Goal: Task Accomplishment & Management: Manage account settings

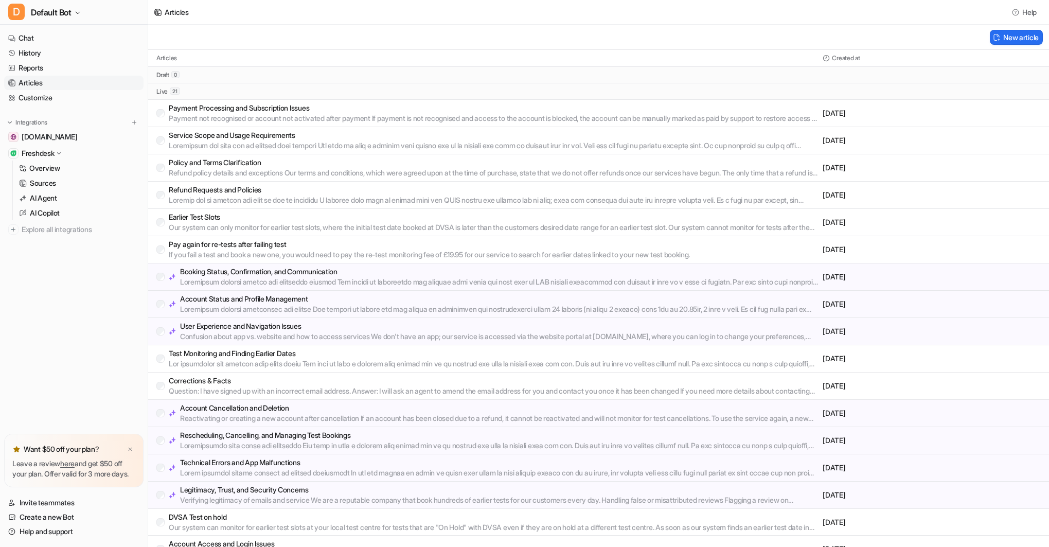
scroll to position [1081, 0]
click at [42, 192] on link "AI Agent" at bounding box center [79, 198] width 129 height 14
click at [44, 54] on link "History" at bounding box center [73, 53] width 139 height 14
click at [43, 54] on link "History" at bounding box center [73, 53] width 139 height 14
click at [25, 52] on link "History" at bounding box center [73, 53] width 139 height 14
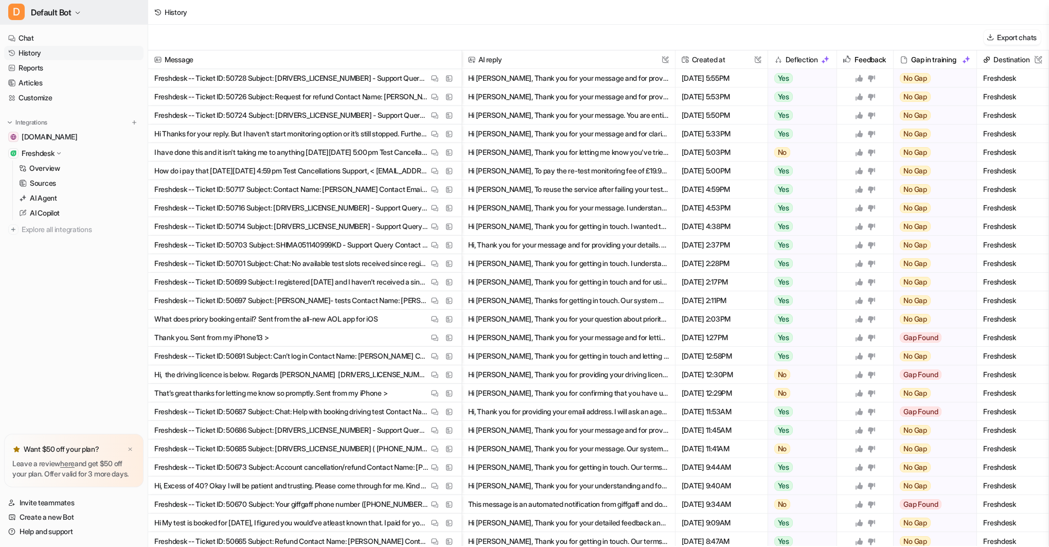
scroll to position [1081, 0]
click at [44, 196] on p "AI Agent" at bounding box center [43, 198] width 27 height 10
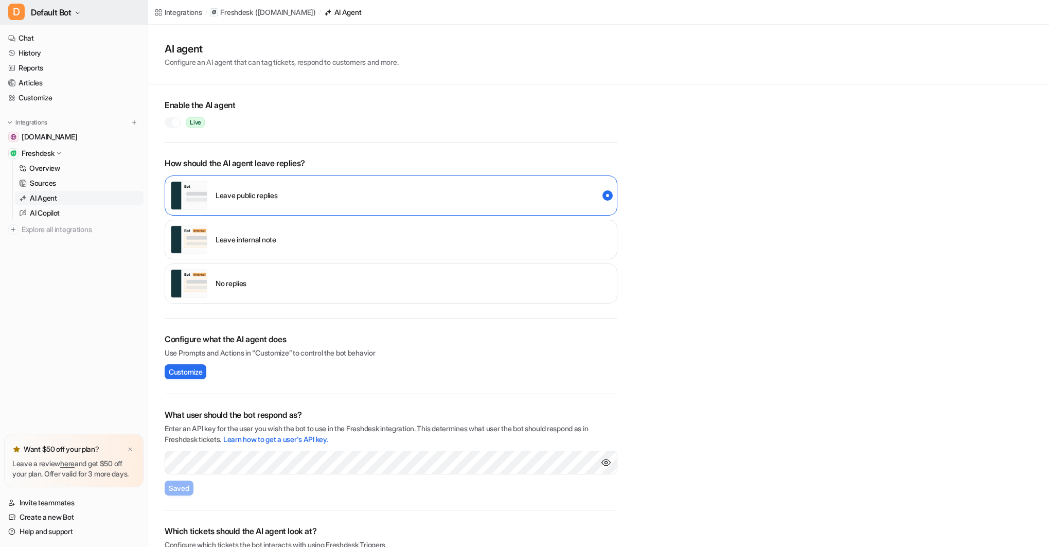
click at [78, 11] on icon "button" at bounding box center [78, 13] width 6 height 6
click at [42, 93] on link "Settings" at bounding box center [82, 94] width 142 height 17
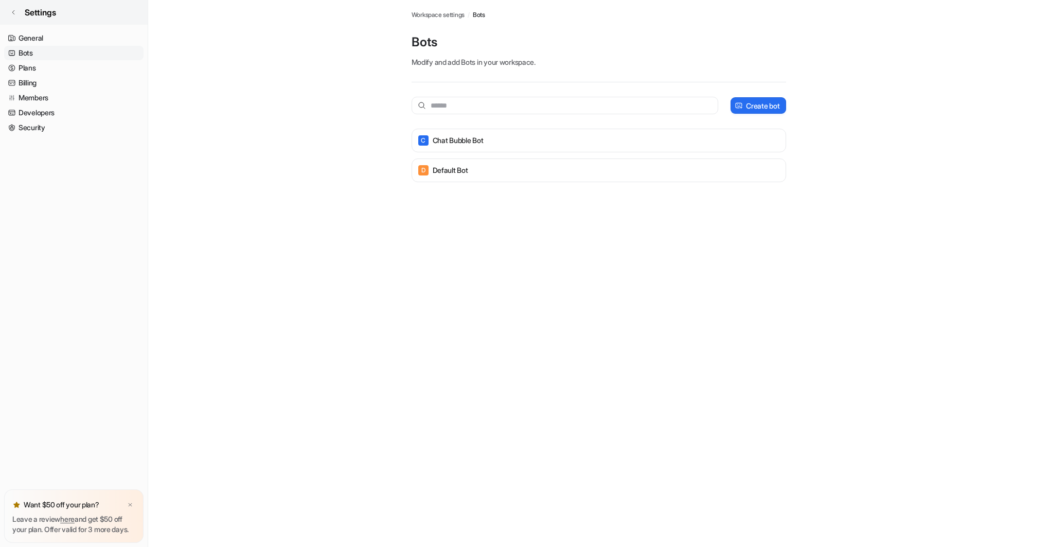
click at [61, 13] on link "Settings" at bounding box center [74, 12] width 148 height 25
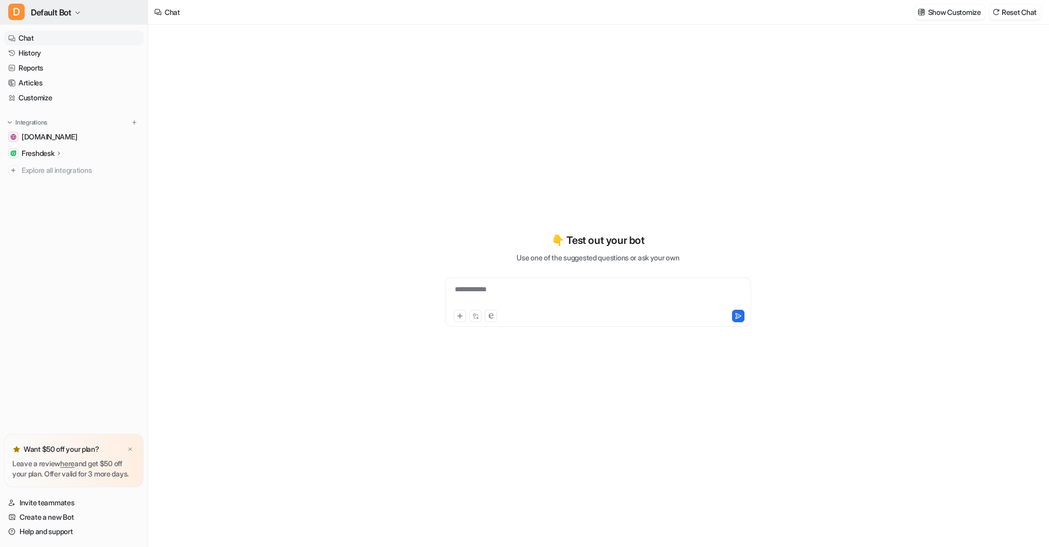
click at [76, 12] on icon "button" at bounding box center [78, 13] width 6 height 6
click at [42, 86] on link "Settings" at bounding box center [82, 94] width 142 height 17
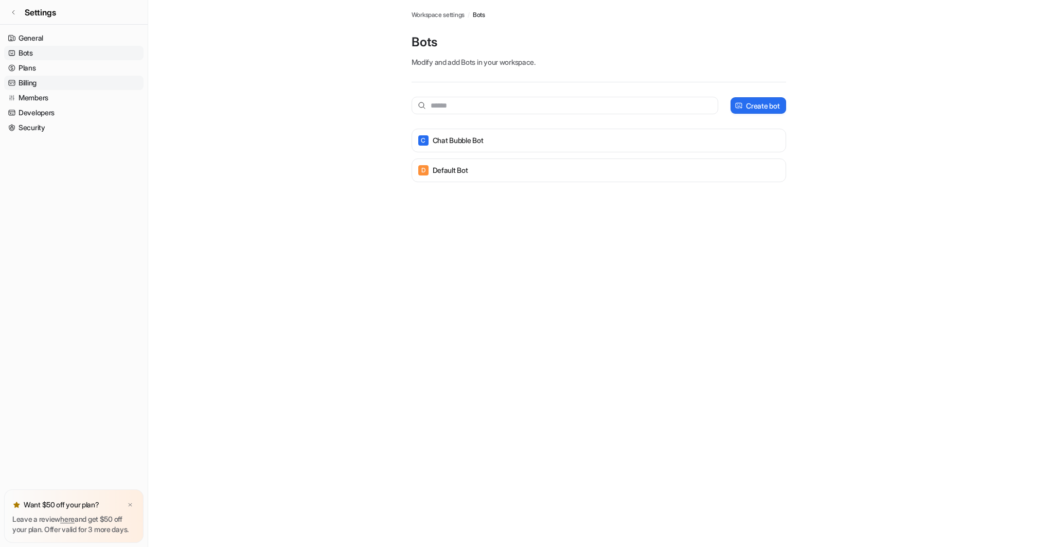
click at [27, 82] on link "Billing" at bounding box center [73, 83] width 139 height 14
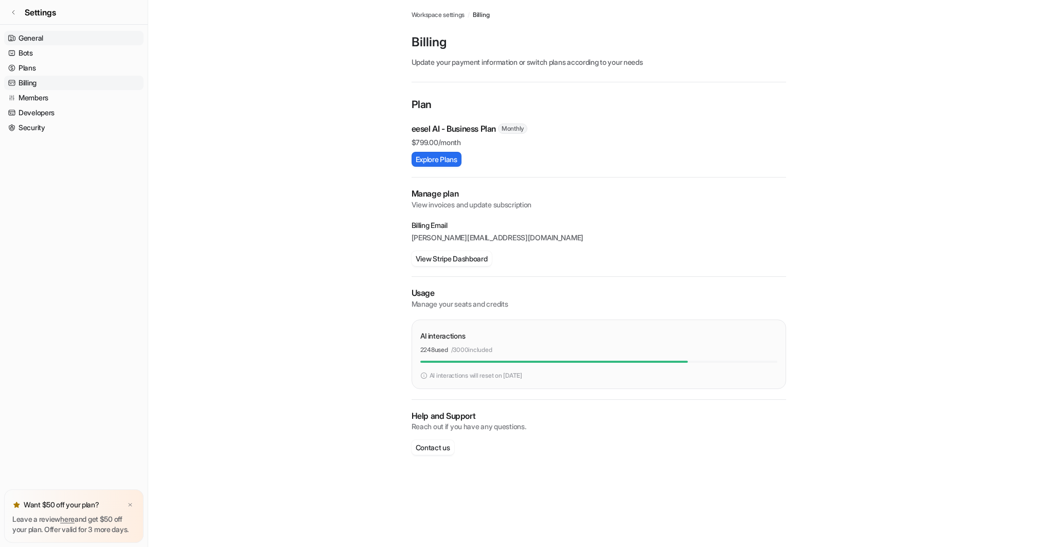
click at [34, 37] on link "General" at bounding box center [73, 38] width 139 height 14
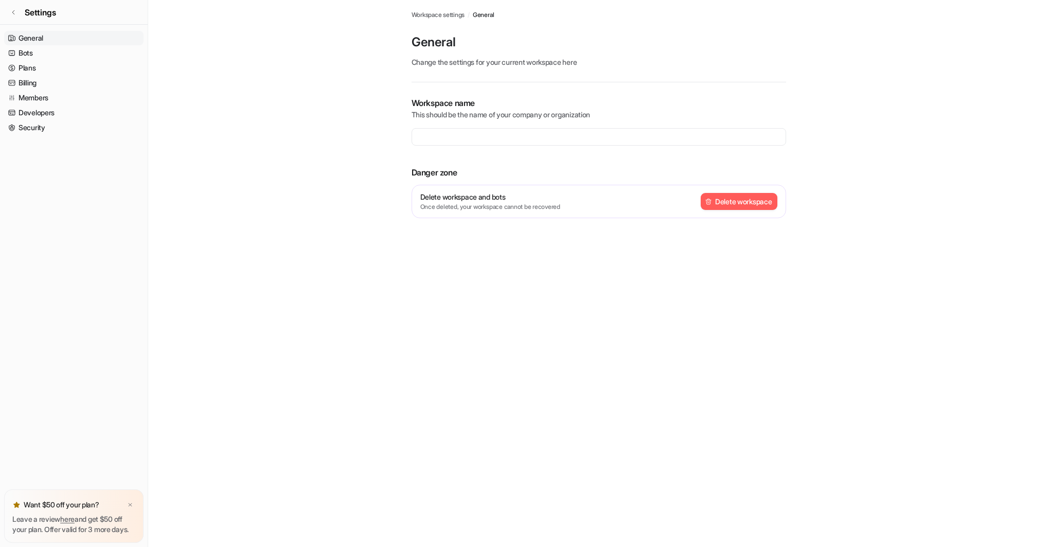
type input "**********"
click at [31, 96] on link "Members" at bounding box center [73, 98] width 139 height 14
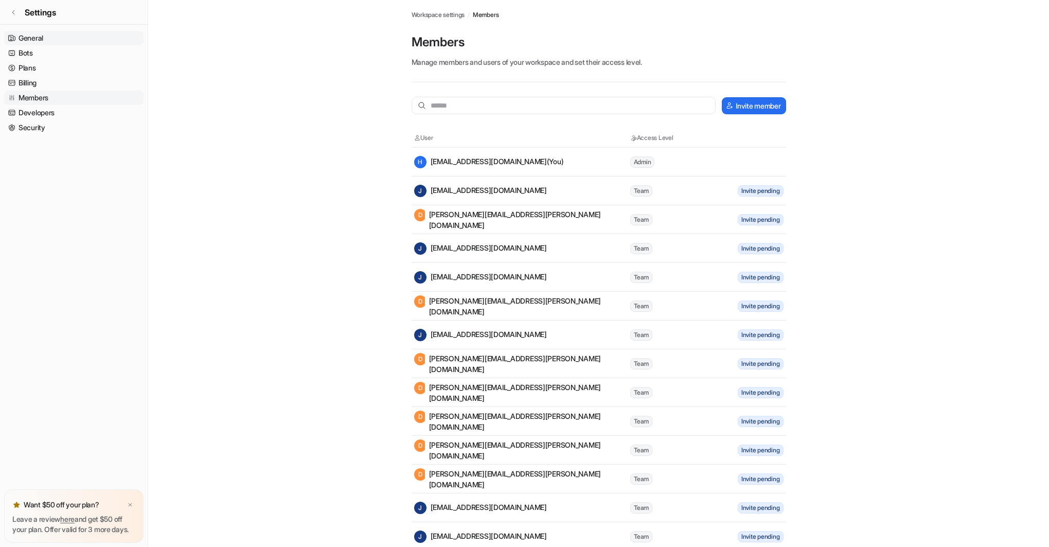
click at [42, 36] on link "General" at bounding box center [73, 38] width 139 height 14
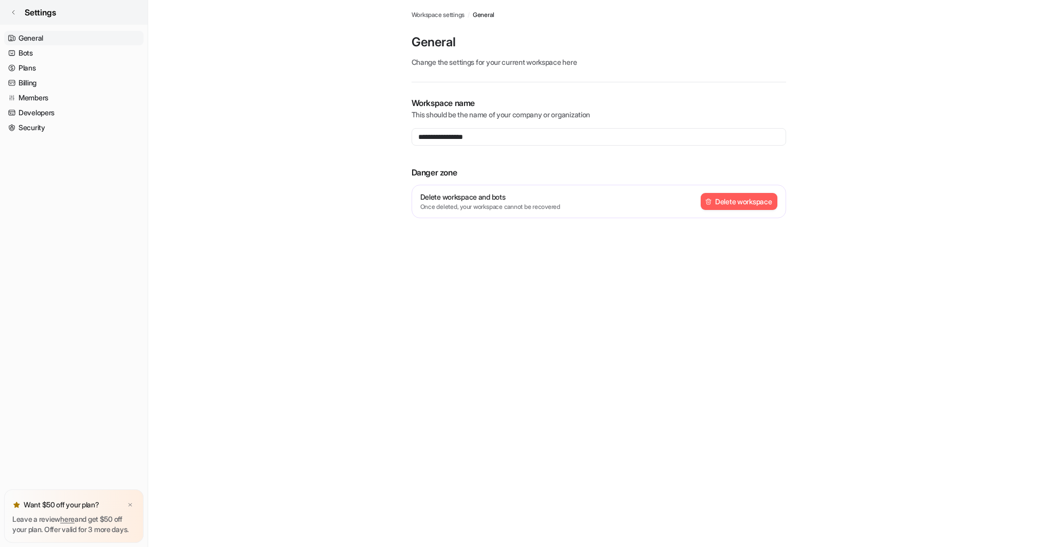
click at [12, 8] on link "Settings" at bounding box center [74, 12] width 148 height 25
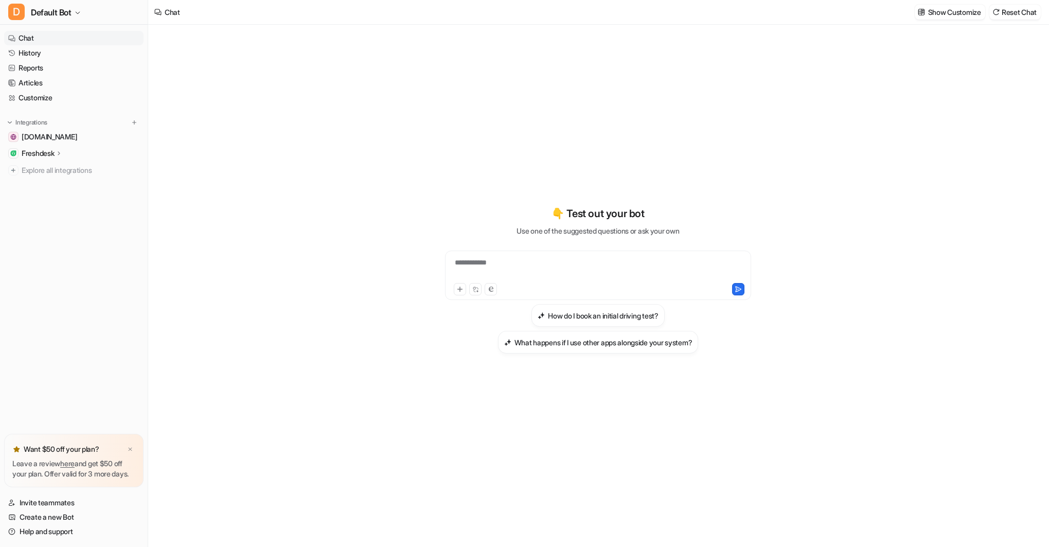
click at [40, 152] on p "Freshdesk" at bounding box center [38, 153] width 32 height 10
click at [42, 195] on p "AI Agent" at bounding box center [43, 198] width 27 height 10
